Goal: Use online tool/utility: Utilize a website feature to perform a specific function

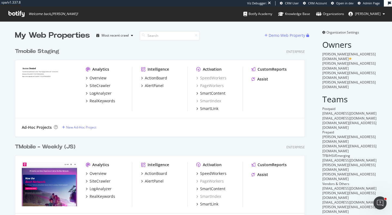
scroll to position [447, 295]
click at [216, 172] on div "SpeedWorkers" at bounding box center [213, 173] width 26 height 5
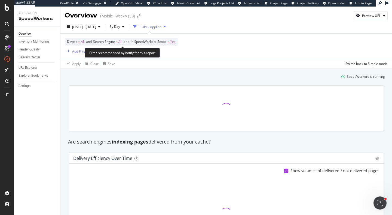
click at [114, 40] on span "Search Engine" at bounding box center [104, 41] width 22 height 5
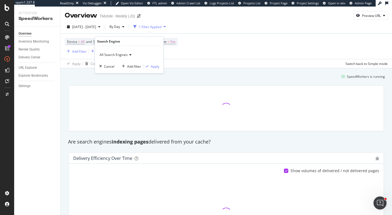
click at [119, 54] on span "All Search Engines" at bounding box center [114, 54] width 28 height 5
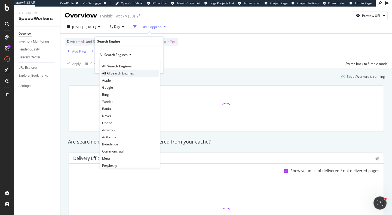
click at [120, 74] on span "All AI Search Engines" at bounding box center [118, 73] width 32 height 5
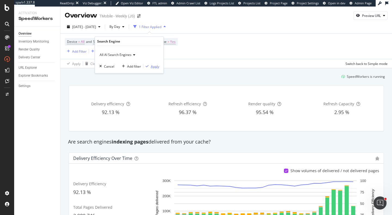
click at [154, 66] on div "Apply" at bounding box center [155, 66] width 8 height 5
